Goal: Task Accomplishment & Management: Use online tool/utility

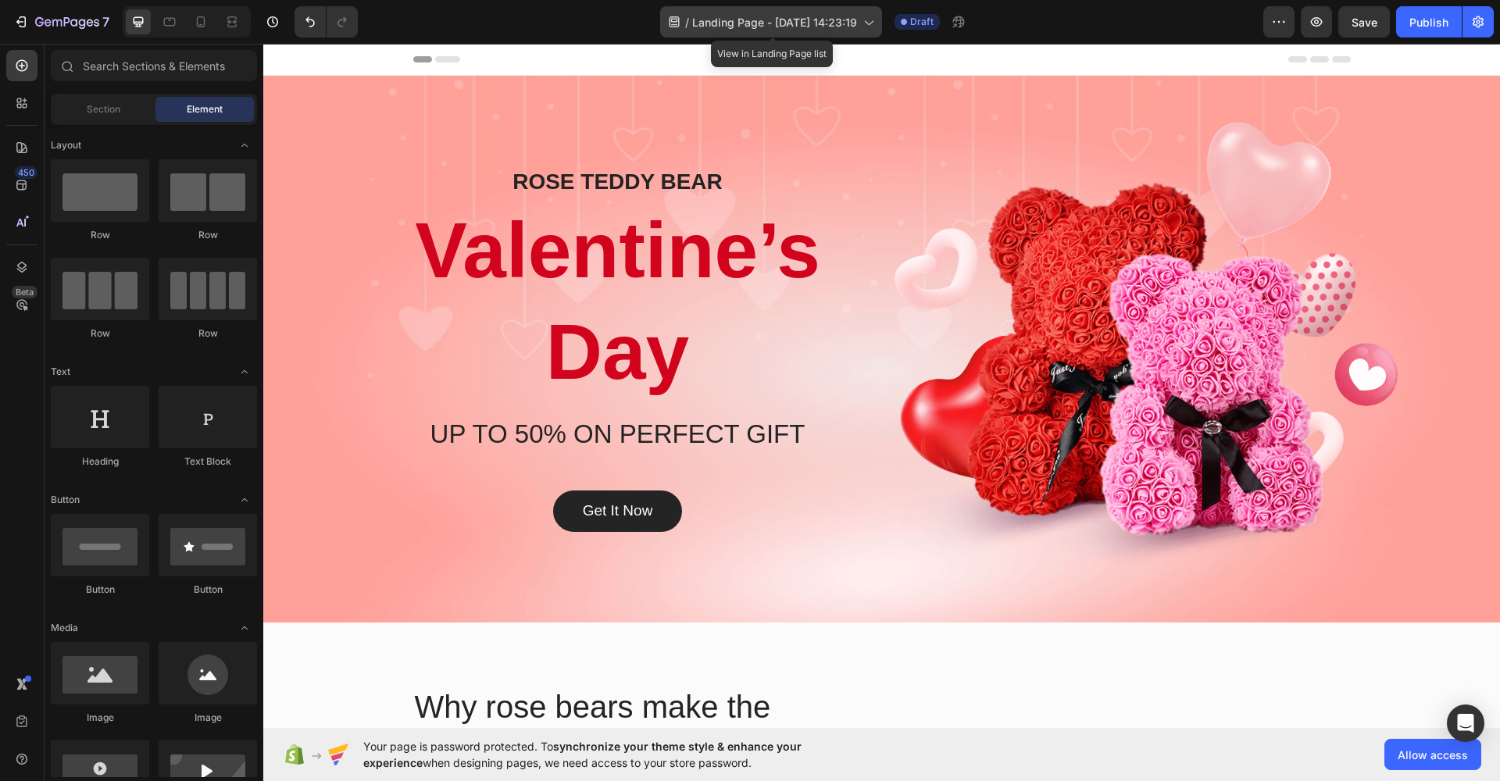
click at [838, 11] on div "/ Landing Page - [DATE] 14:23:19" at bounding box center [771, 21] width 222 height 31
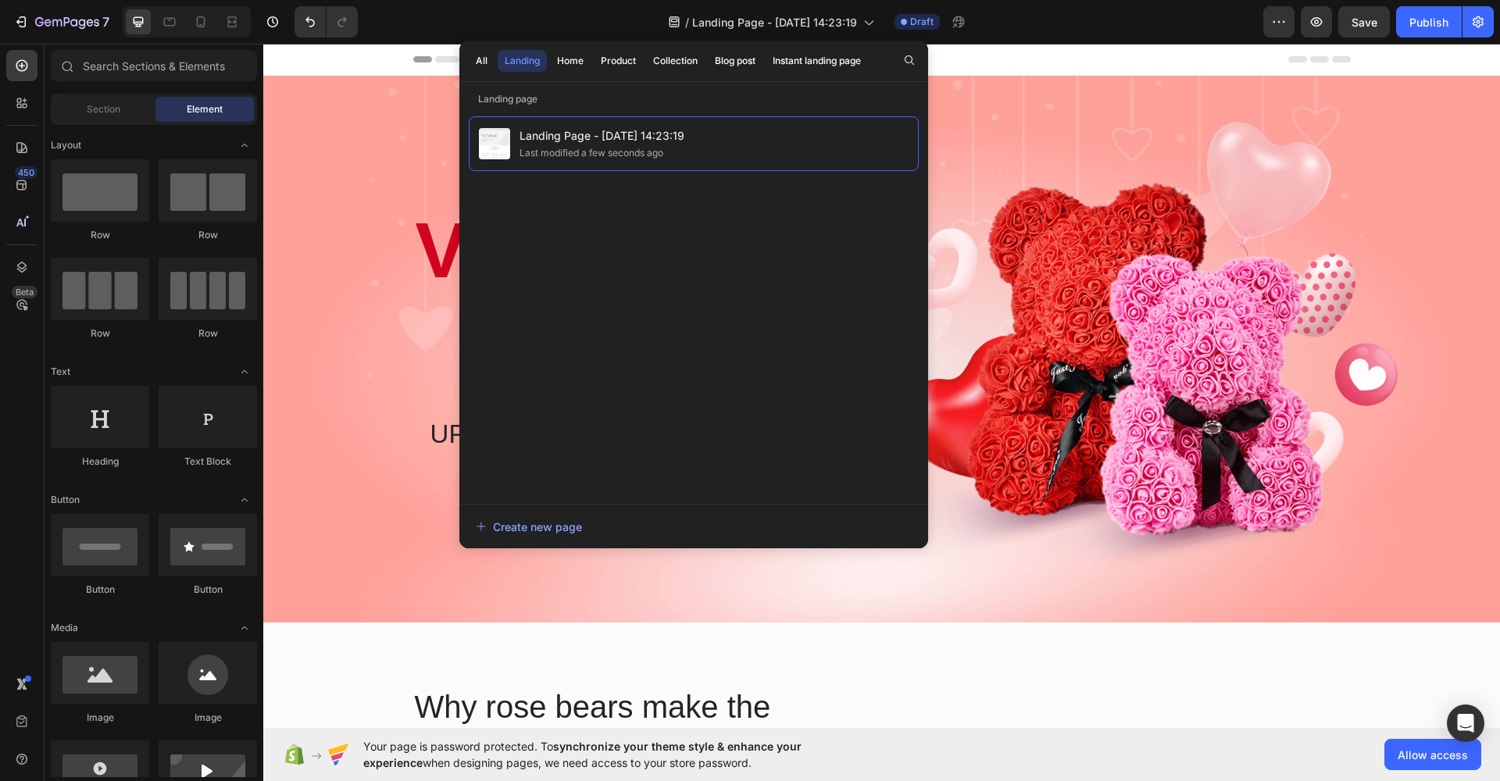
click at [496, 78] on div "All Landing Home Product Collection Blog post Instant landing page" at bounding box center [668, 61] width 418 height 41
click at [481, 66] on div "All" at bounding box center [482, 61] width 12 height 14
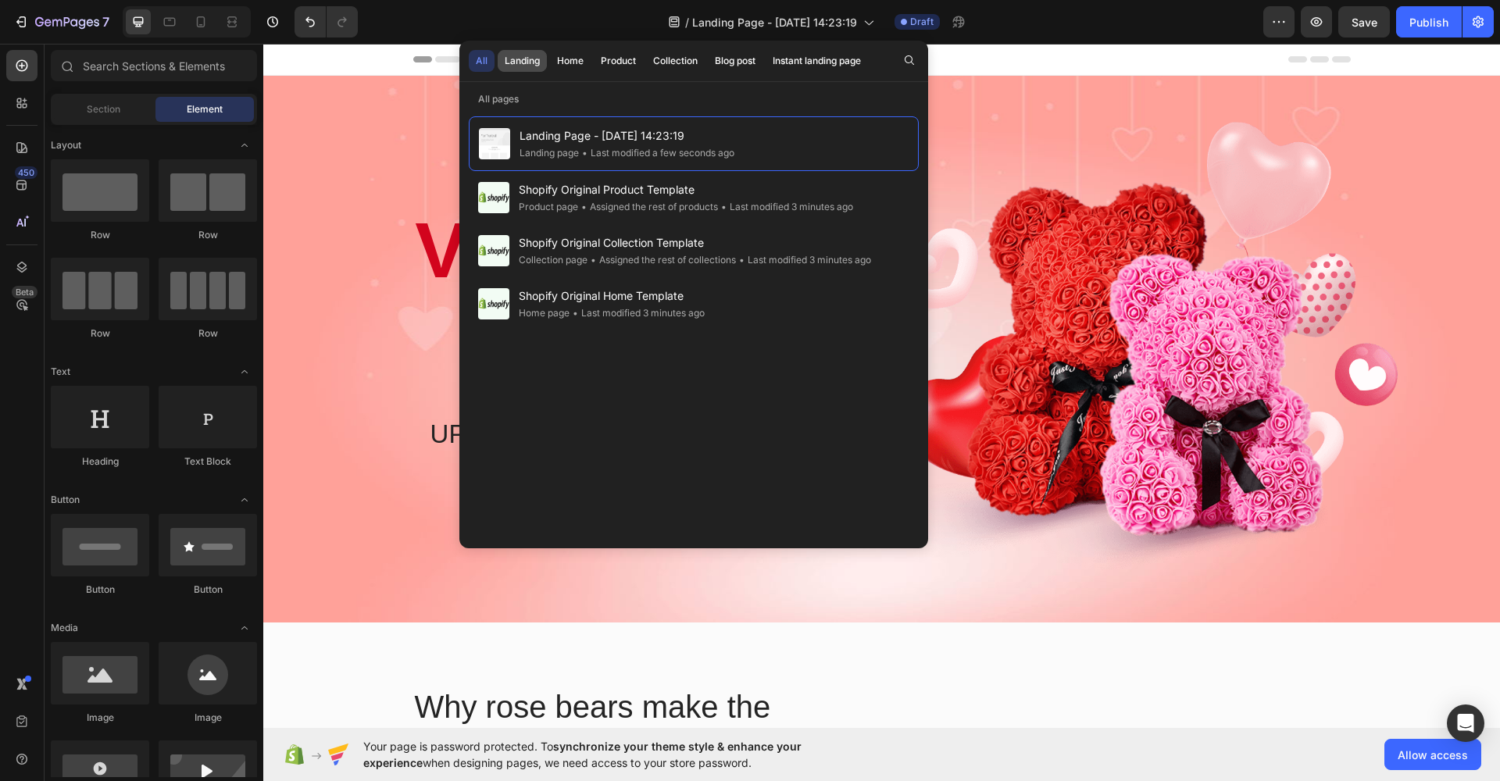
click at [550, 58] on button "Landing" at bounding box center [570, 61] width 41 height 22
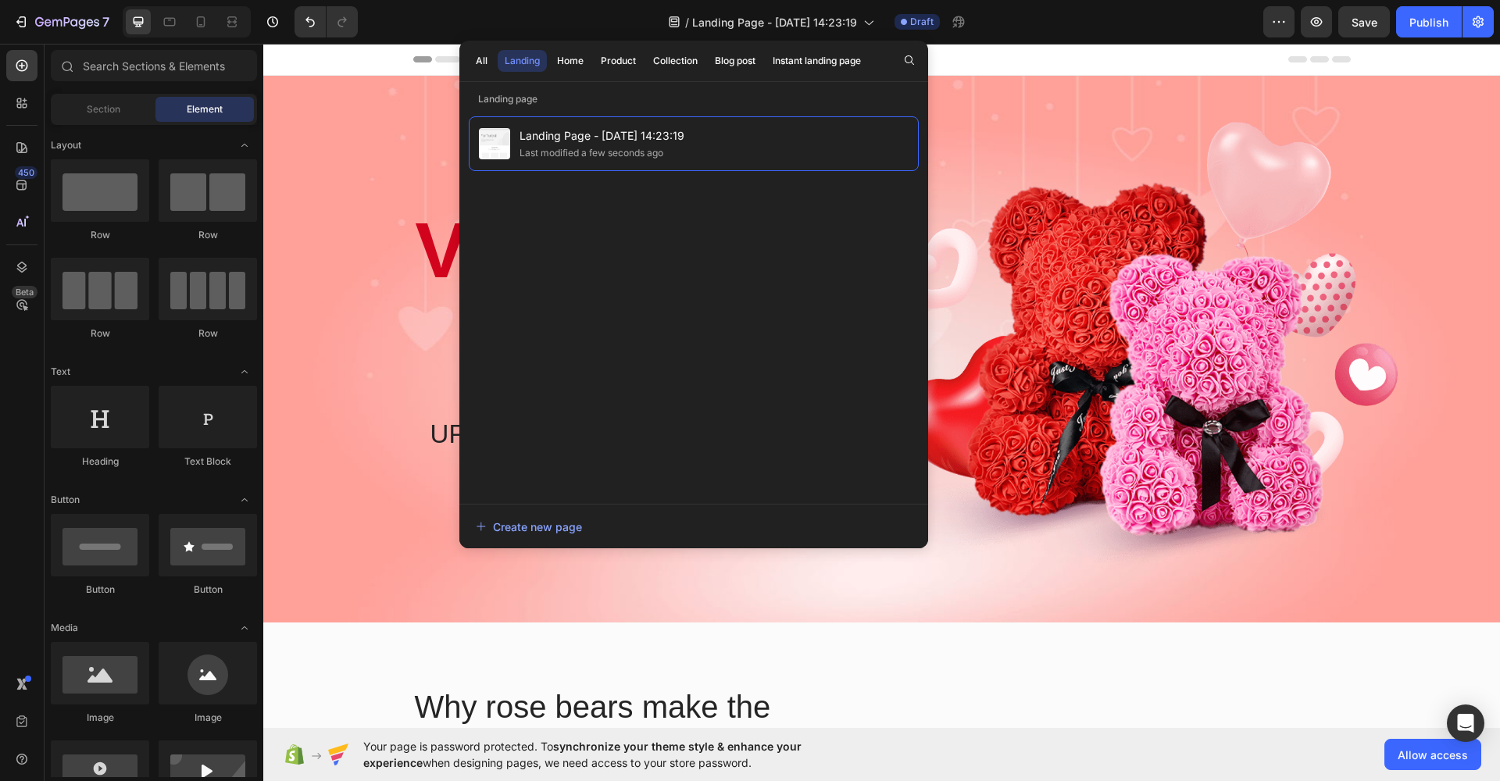
click at [1069, 29] on div "/ Landing Page - [DATE] 14:23:19 Draft" at bounding box center [816, 21] width 893 height 31
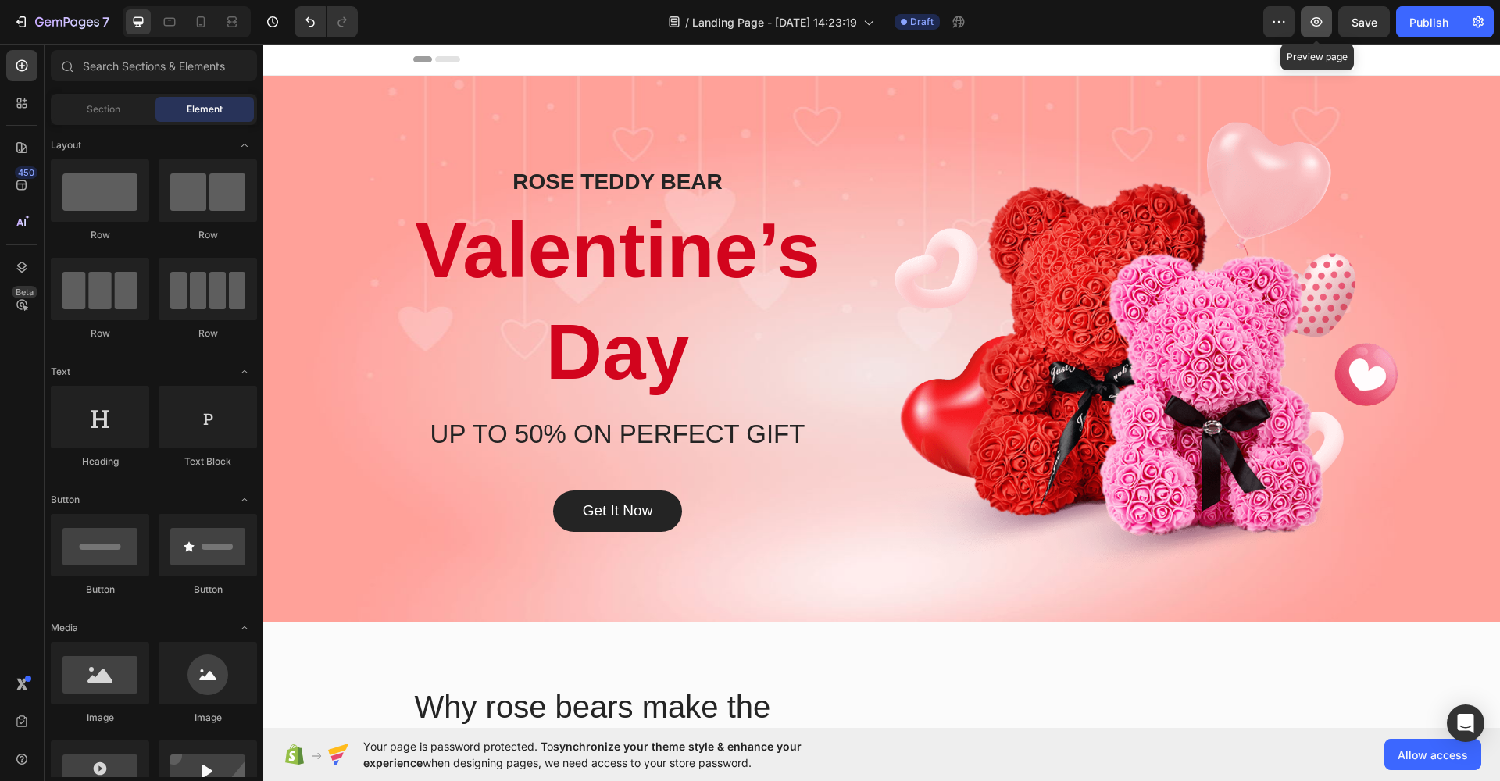
click at [1323, 20] on icon "button" at bounding box center [1317, 22] width 16 height 16
click at [1443, 19] on div "Publish" at bounding box center [1429, 22] width 39 height 16
click at [1467, 24] on button "button" at bounding box center [1478, 21] width 31 height 31
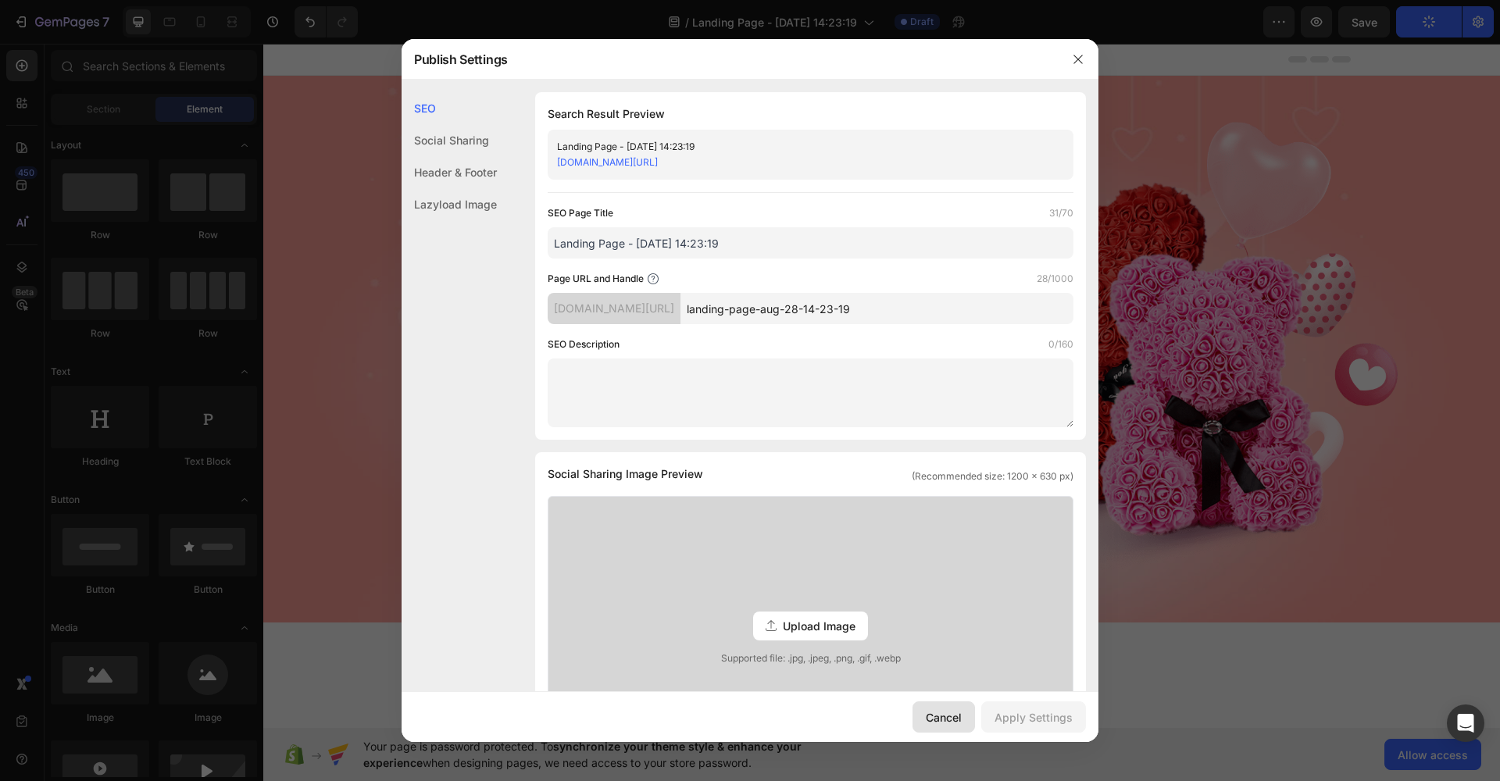
click at [956, 711] on div "Cancel" at bounding box center [944, 718] width 36 height 16
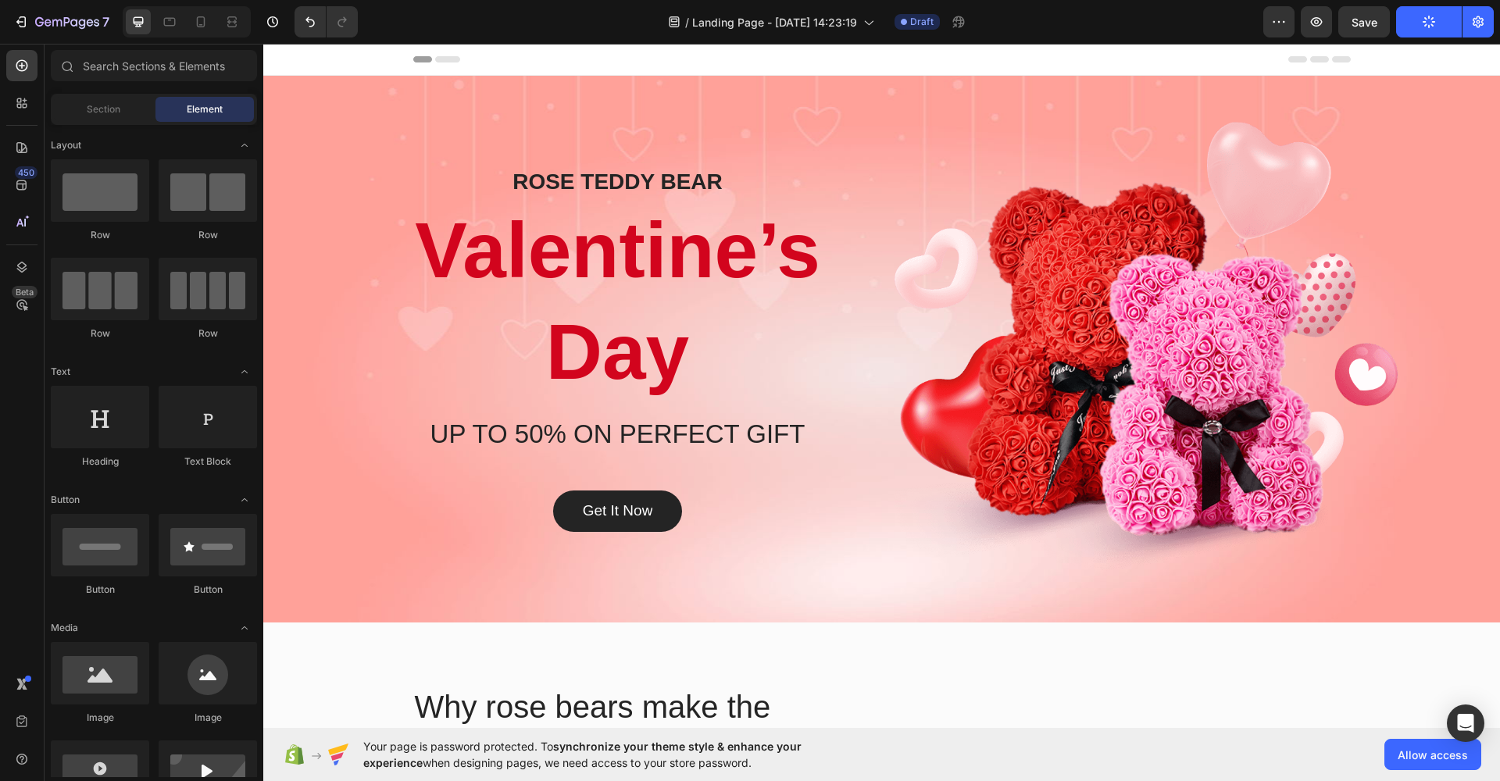
click at [1417, 19] on button "Publish" at bounding box center [1429, 21] width 66 height 31
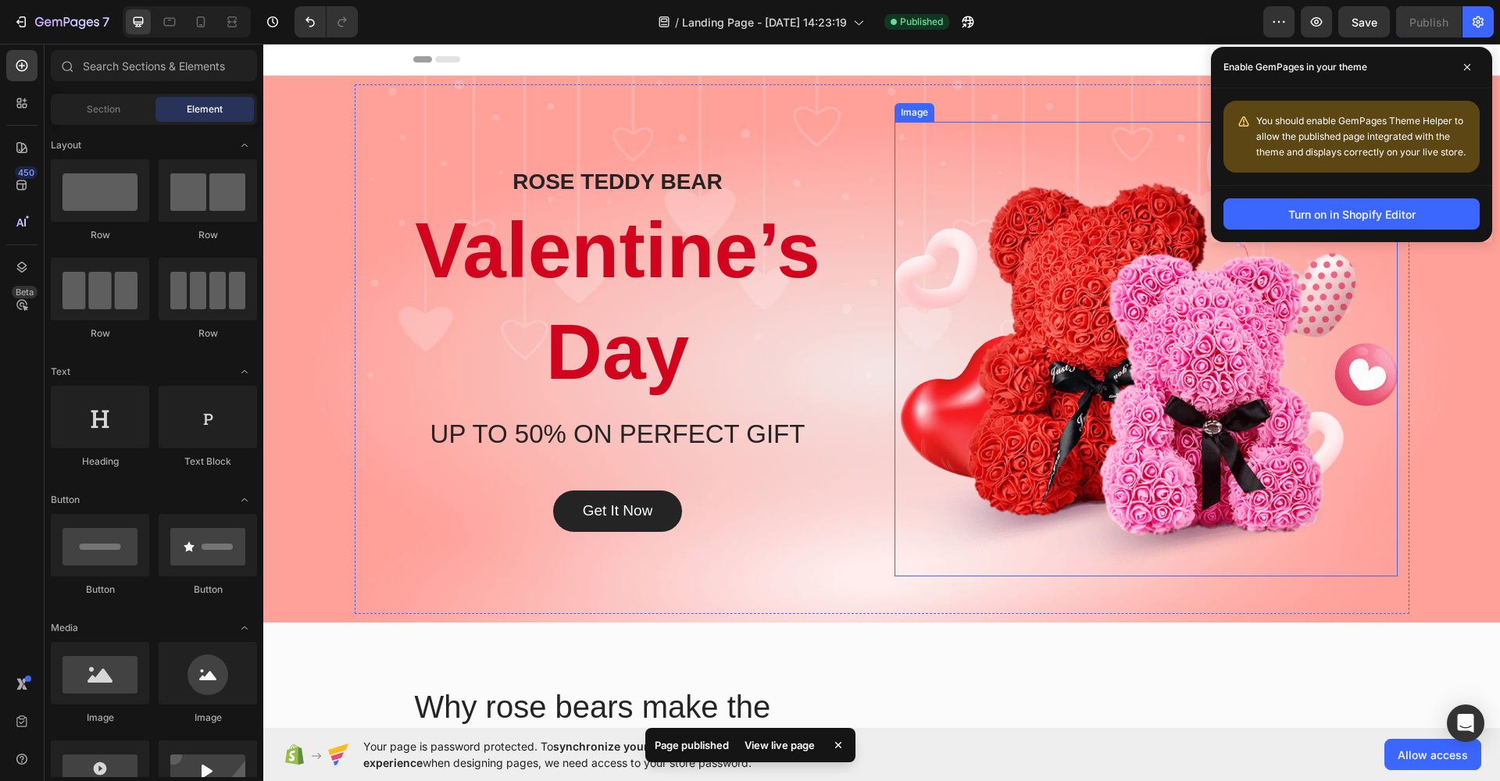
scroll to position [531, 0]
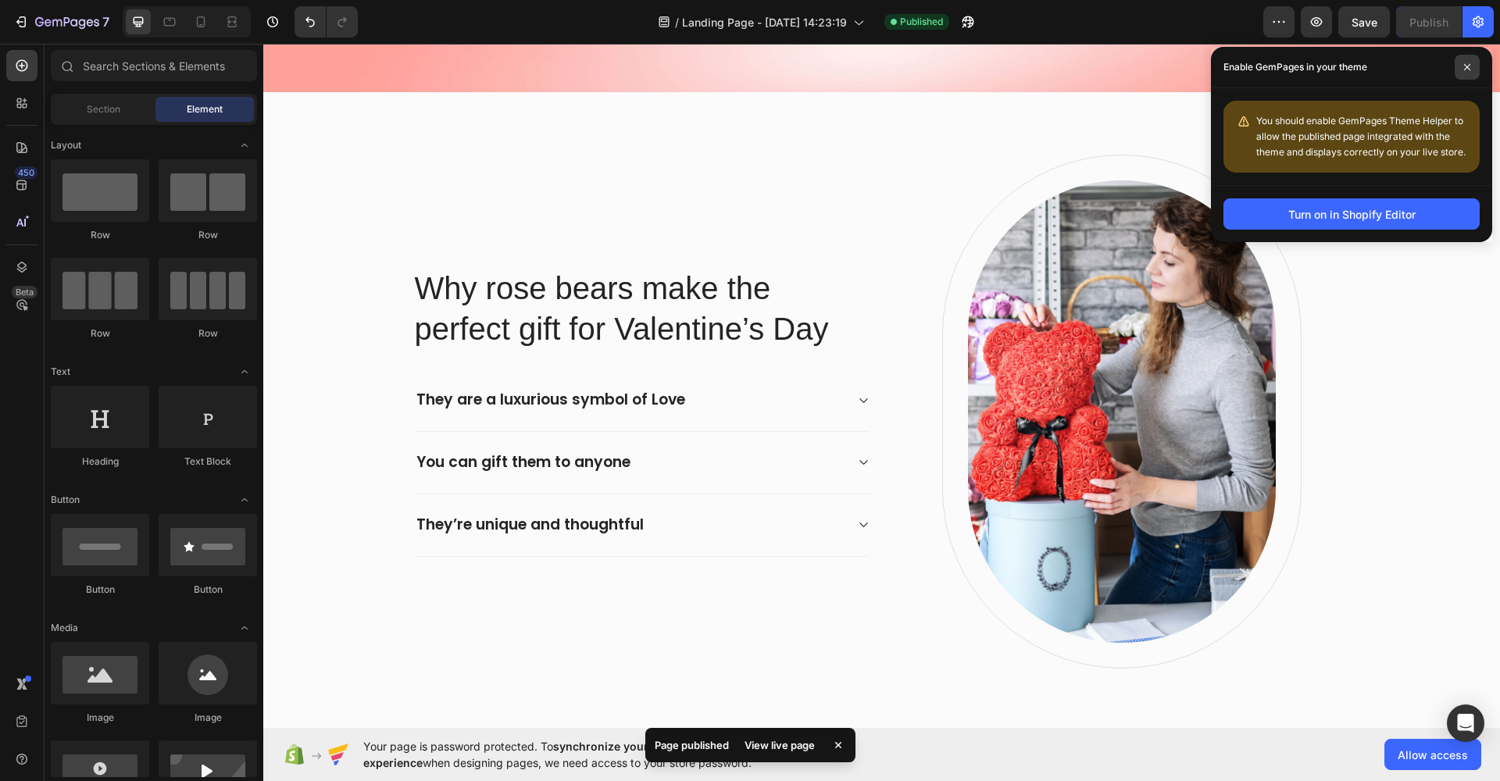
click at [1458, 71] on span at bounding box center [1467, 67] width 25 height 25
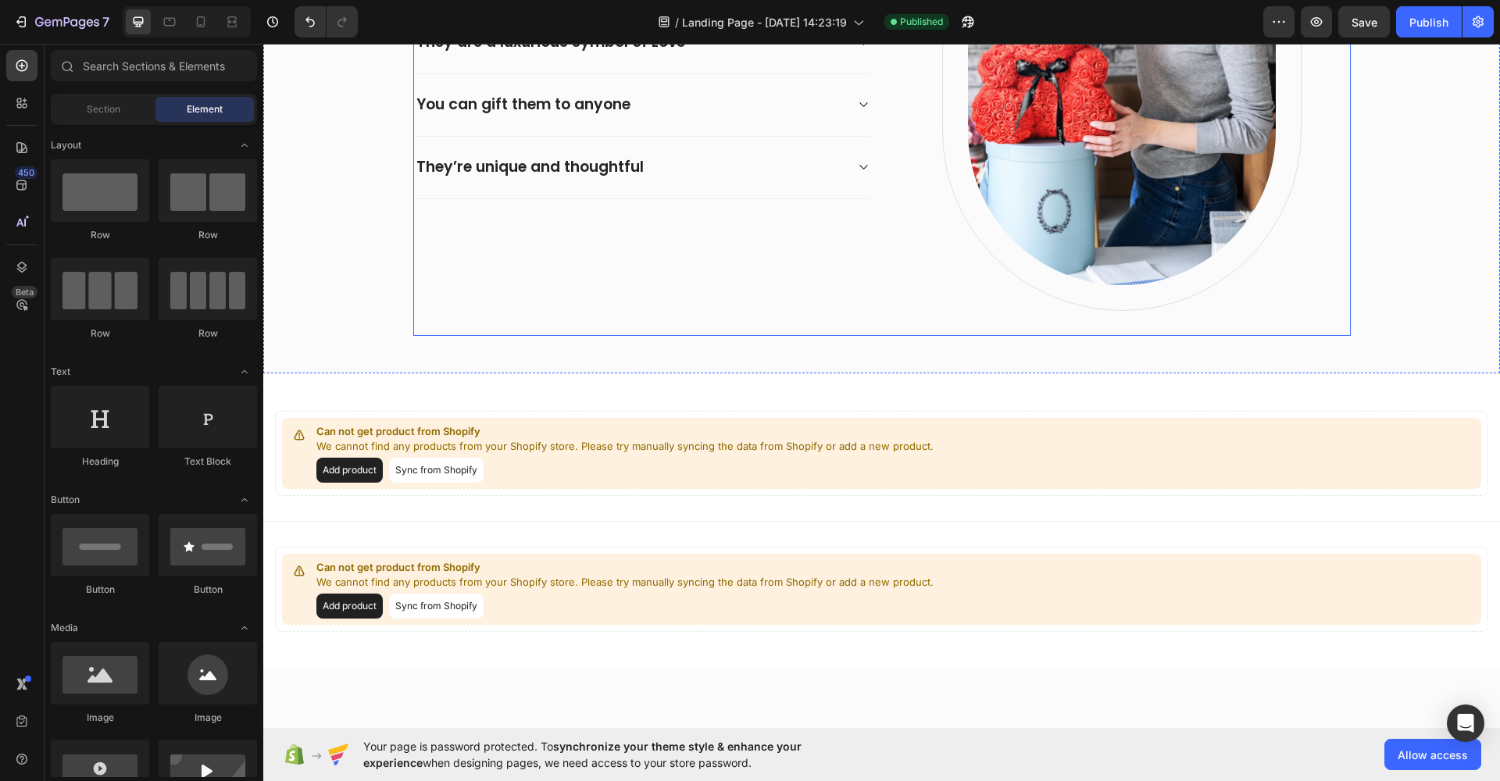
scroll to position [945, 0]
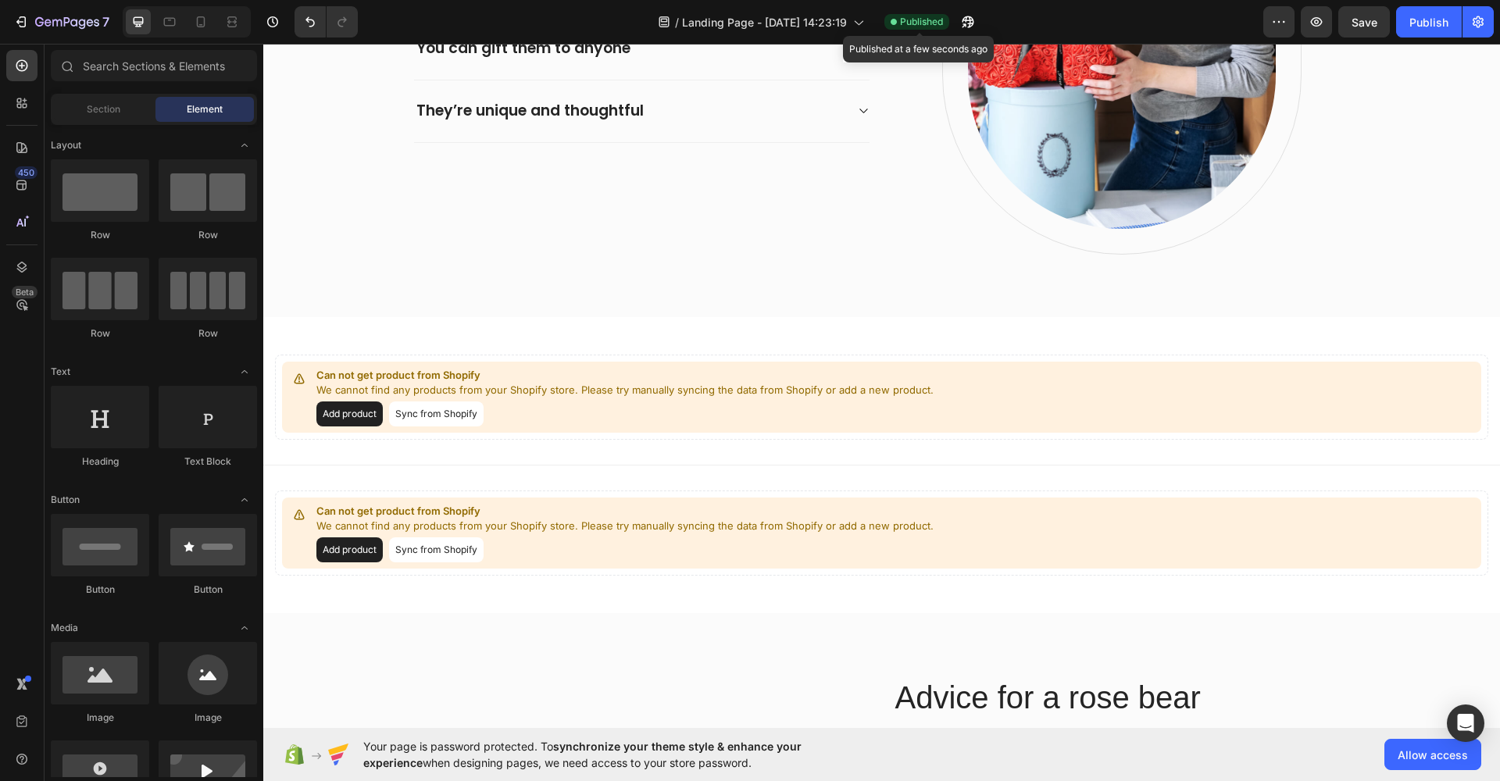
click at [918, 20] on span "Published" at bounding box center [921, 22] width 43 height 14
click at [1329, 21] on button "button" at bounding box center [1316, 21] width 31 height 31
click at [1472, 15] on icon "button" at bounding box center [1479, 22] width 16 height 16
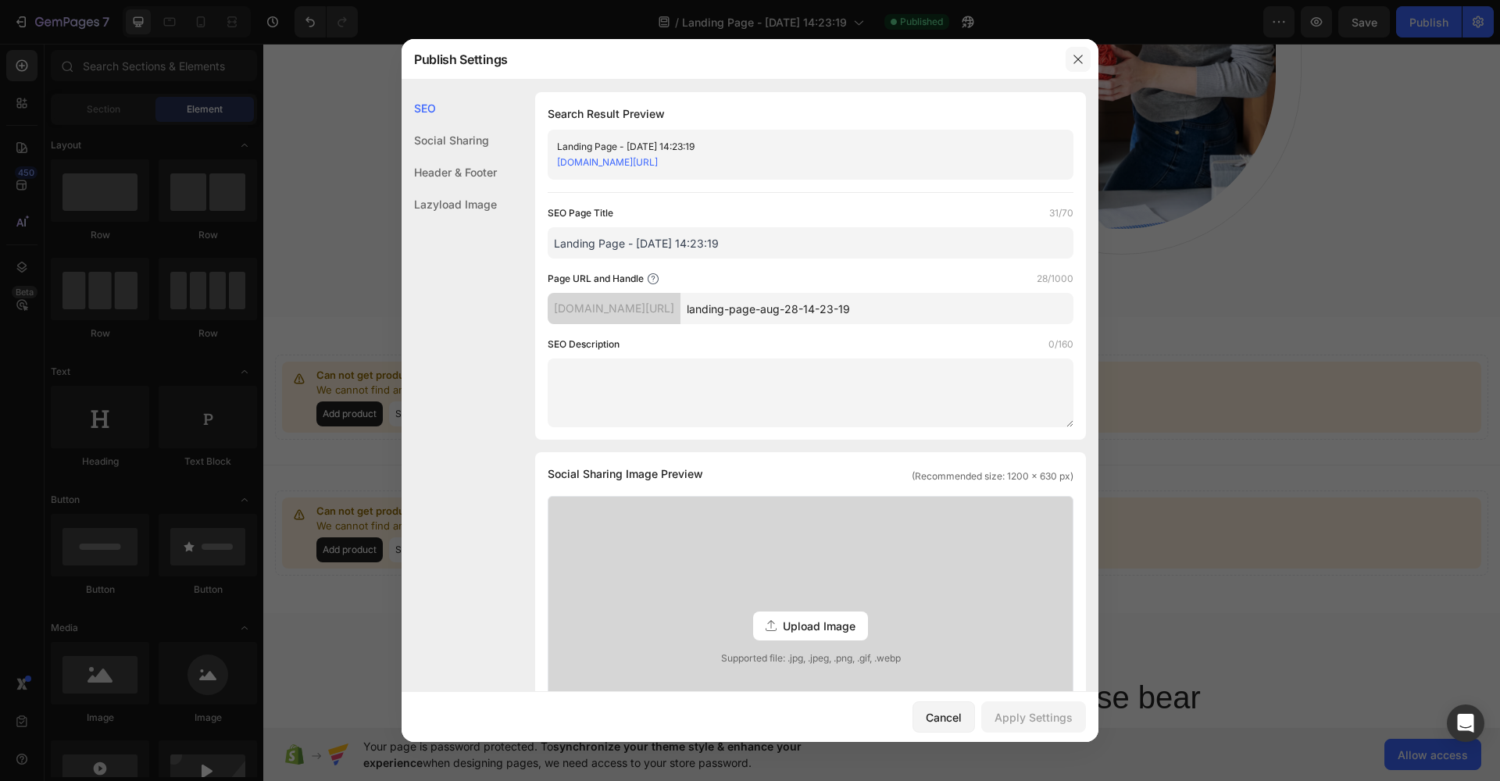
click at [1073, 55] on icon "button" at bounding box center [1078, 59] width 13 height 13
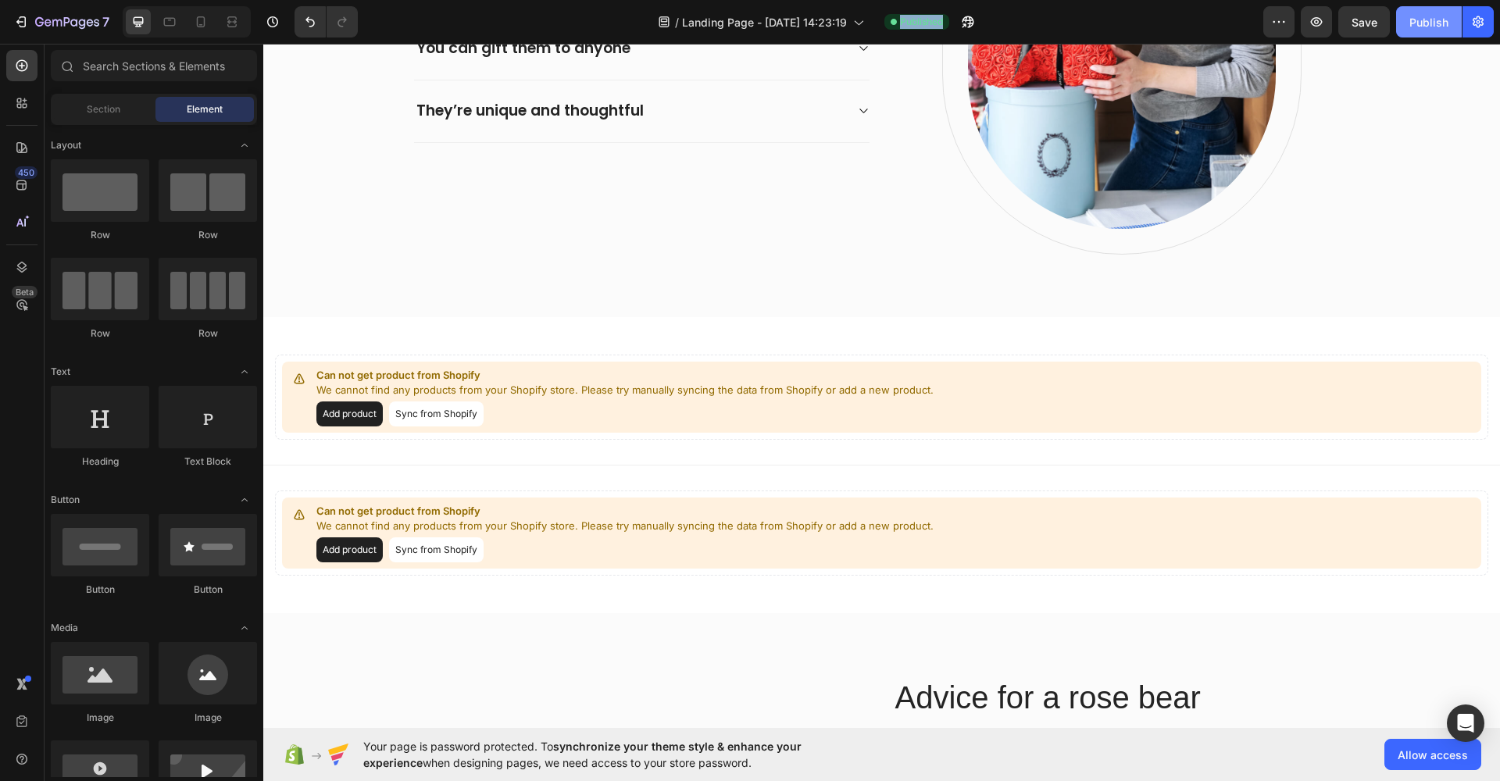
click at [1426, 32] on button "Publish" at bounding box center [1429, 21] width 66 height 31
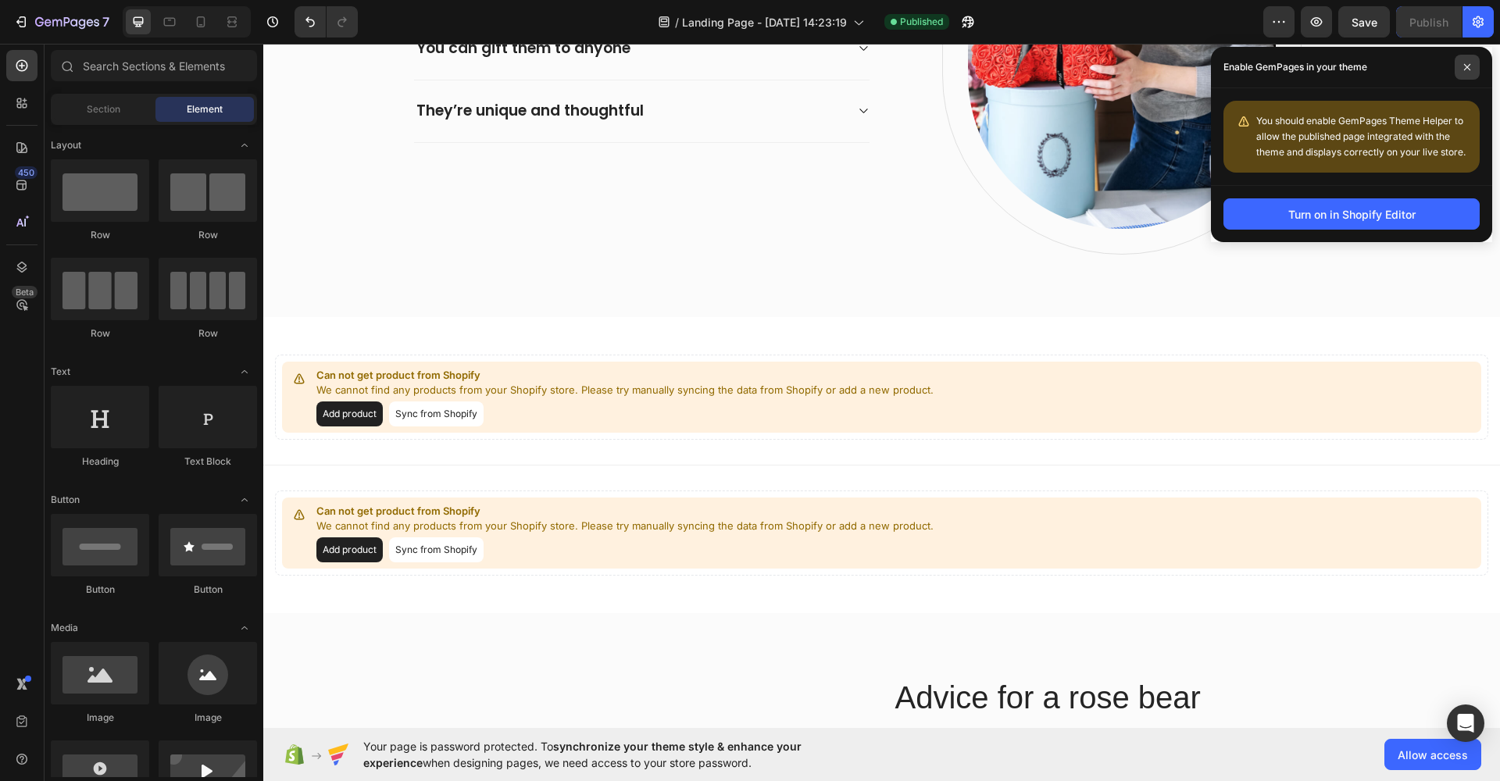
click at [1464, 65] on icon at bounding box center [1468, 67] width 8 height 8
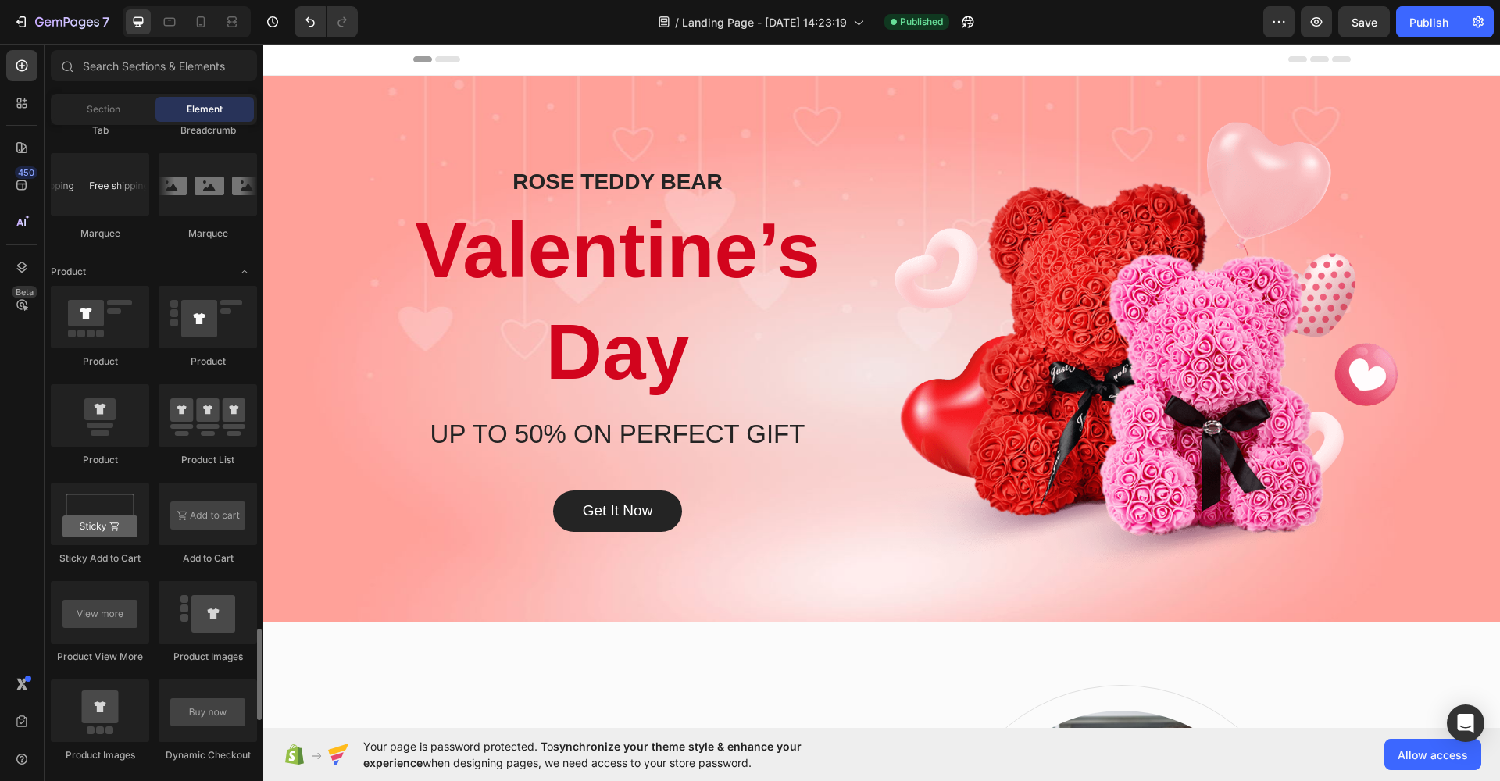
scroll to position [2075, 0]
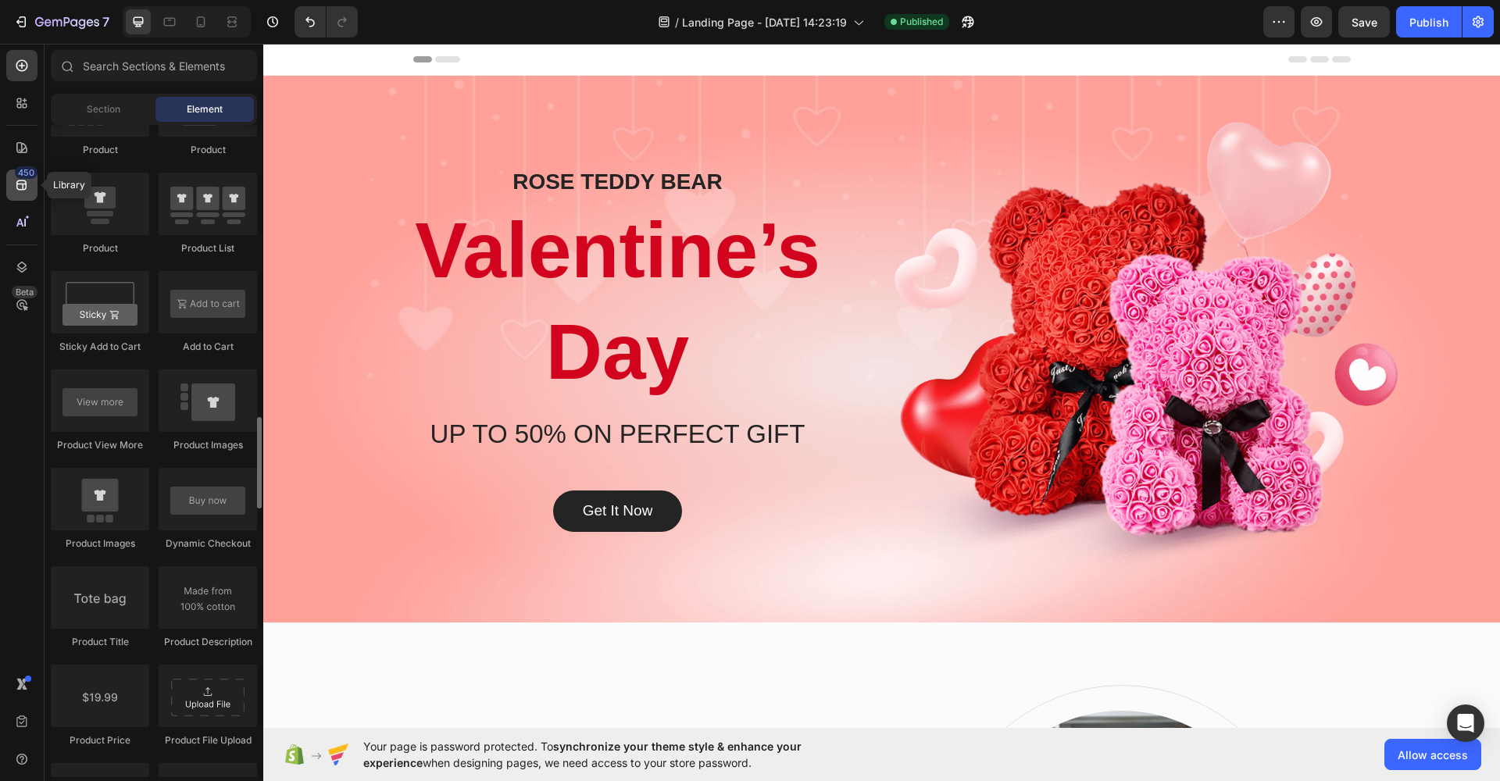
click at [15, 182] on icon at bounding box center [22, 185] width 16 height 16
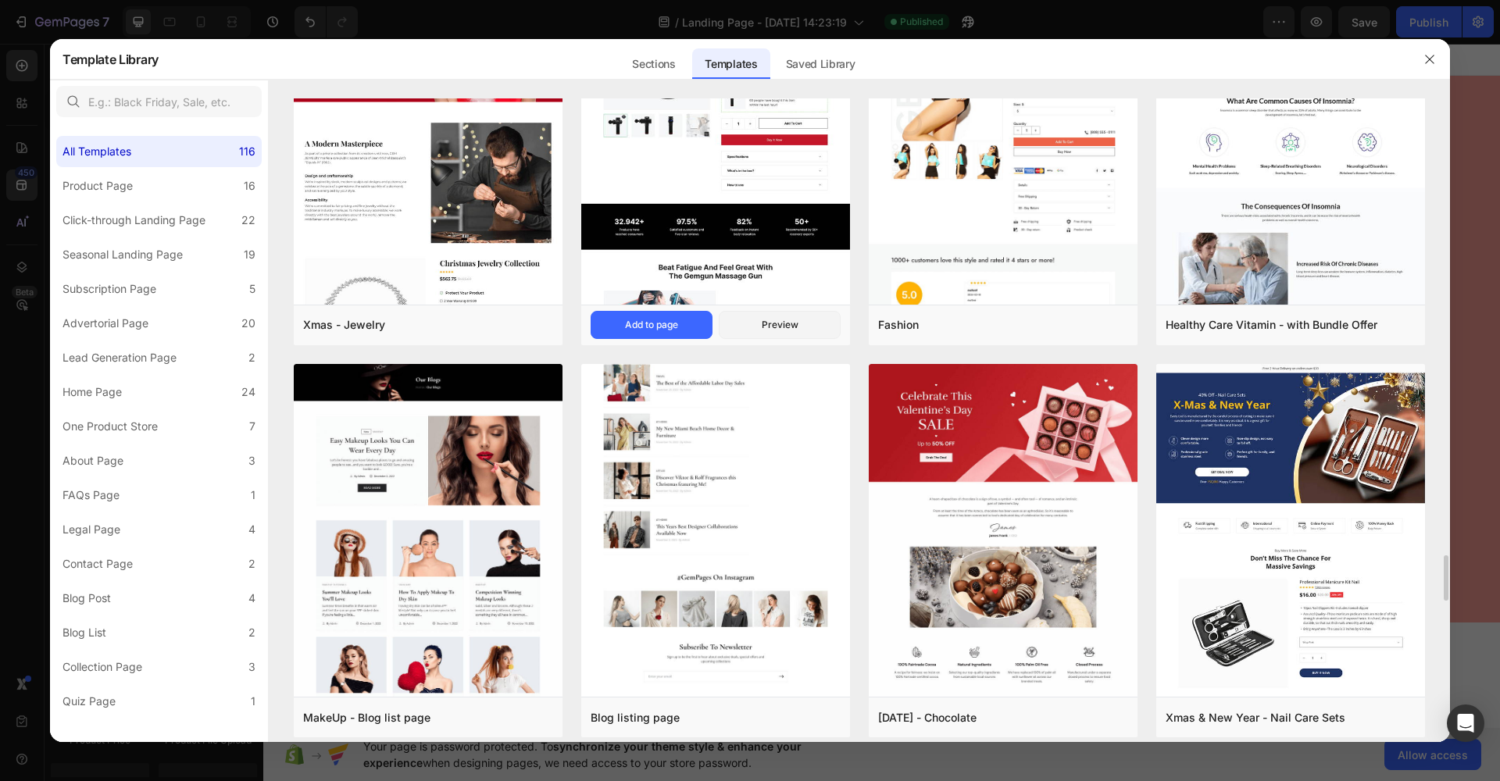
scroll to position [6249, 0]
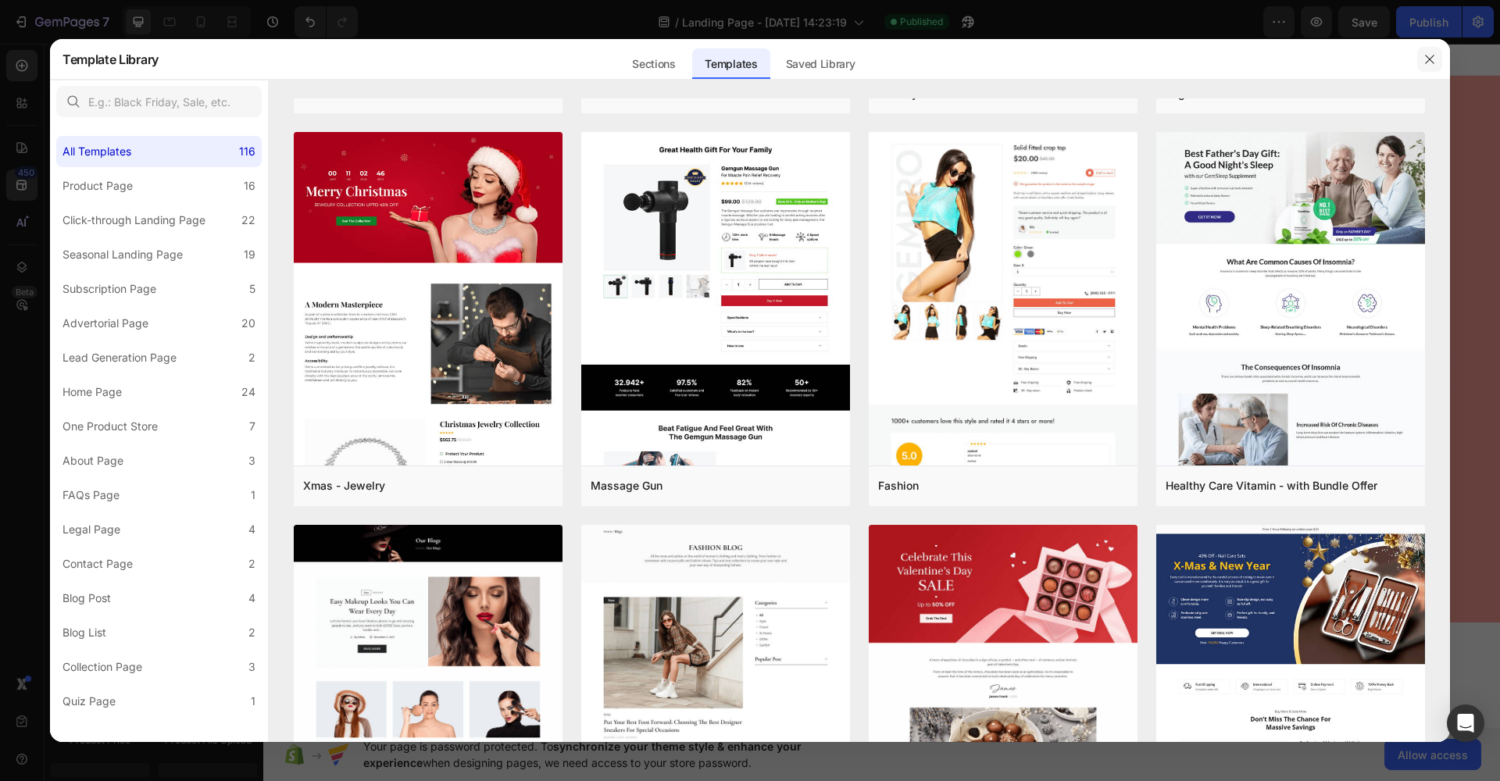
click at [1426, 54] on icon "button" at bounding box center [1430, 59] width 13 height 13
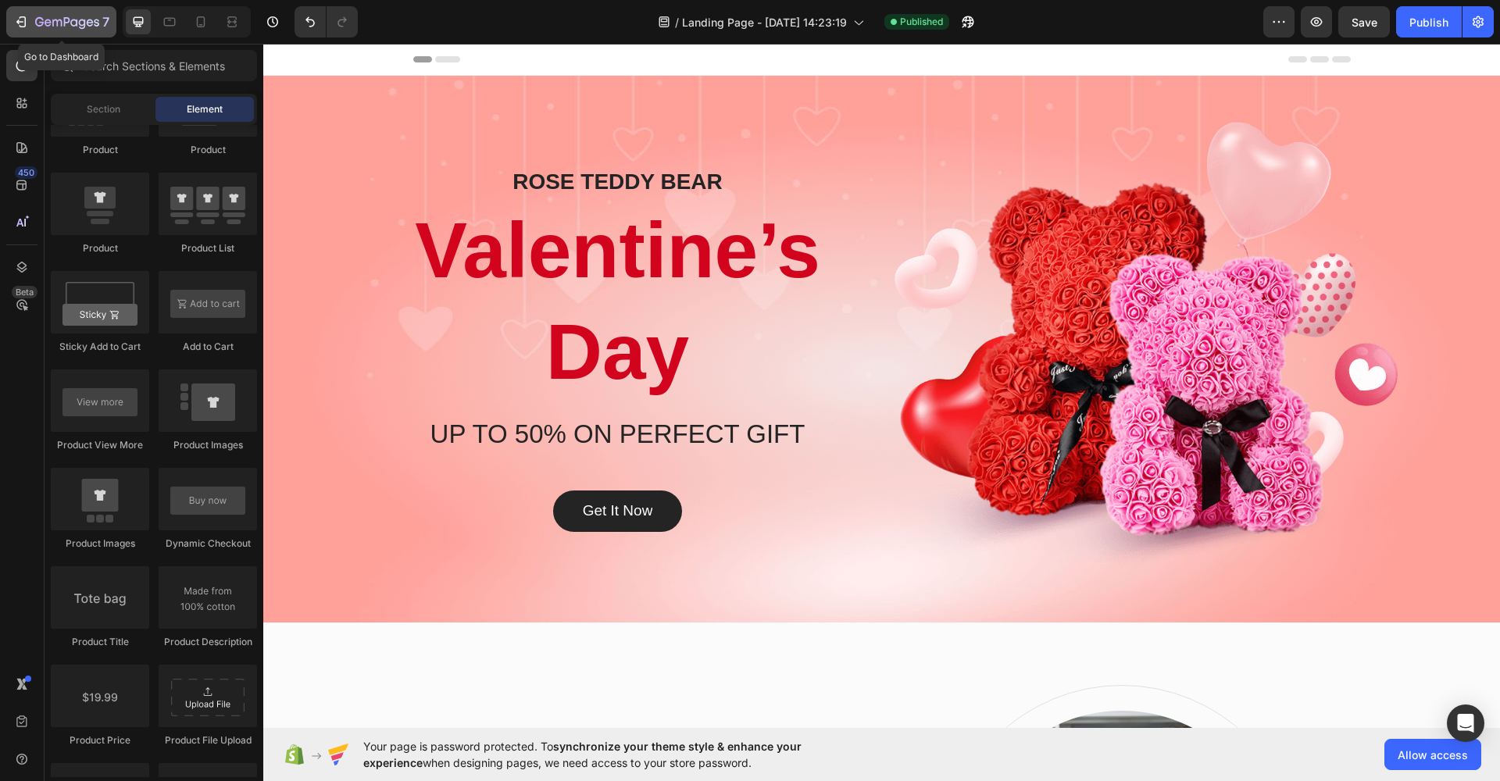
click at [24, 13] on div "7" at bounding box center [61, 22] width 96 height 19
